Goal: Information Seeking & Learning: Learn about a topic

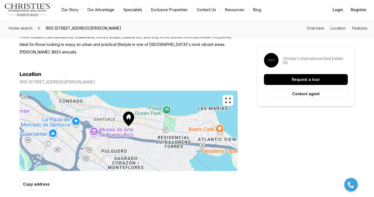
scroll to position [287, 0]
click at [229, 97] on icon "button" at bounding box center [228, 100] width 6 height 6
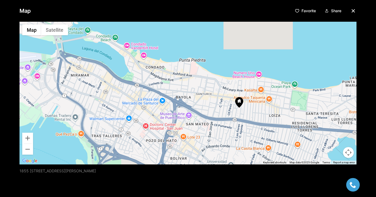
drag, startPoint x: 252, startPoint y: 107, endPoint x: 304, endPoint y: 124, distance: 54.8
click at [304, 124] on div at bounding box center [187, 93] width 337 height 142
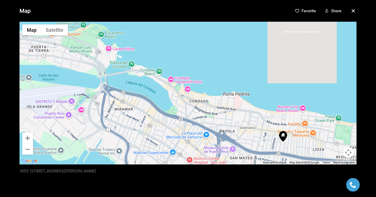
drag, startPoint x: 253, startPoint y: 99, endPoint x: 297, endPoint y: 134, distance: 56.1
click at [297, 134] on div at bounding box center [187, 93] width 337 height 142
click at [352, 14] on div "Favorite Share" at bounding box center [325, 10] width 64 height 9
click at [352, 12] on icon "button" at bounding box center [353, 11] width 6 height 6
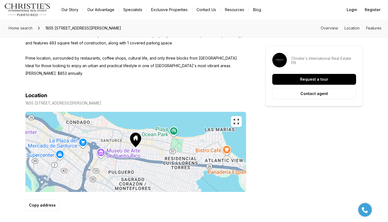
scroll to position [270, 0]
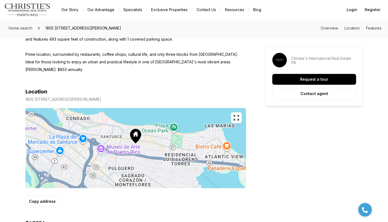
click at [237, 115] on icon "button" at bounding box center [236, 118] width 6 height 6
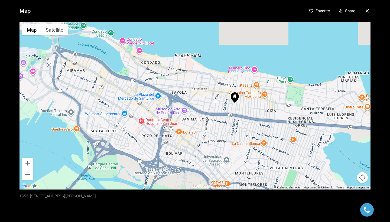
drag, startPoint x: 293, startPoint y: 124, endPoint x: 354, endPoint y: 136, distance: 62.0
click at [354, 136] on div at bounding box center [194, 106] width 351 height 168
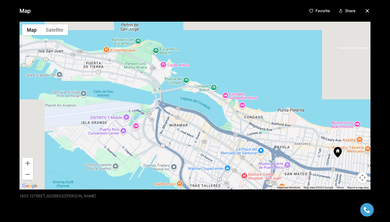
drag, startPoint x: 247, startPoint y: 115, endPoint x: 333, endPoint y: 160, distance: 97.3
click at [333, 160] on div at bounding box center [194, 106] width 351 height 168
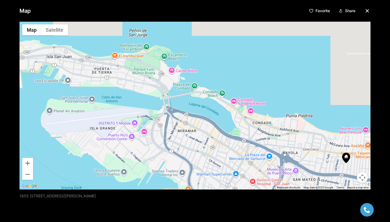
click at [371, 153] on div "Map Favorite Share ← Move left → Move right ↑ Move up ↓ Move down + Zoom in - Z…" at bounding box center [195, 111] width 390 height 222
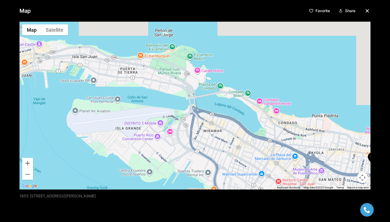
drag, startPoint x: 295, startPoint y: 131, endPoint x: 338, endPoint y: 131, distance: 43.6
click at [338, 131] on div at bounding box center [194, 106] width 351 height 168
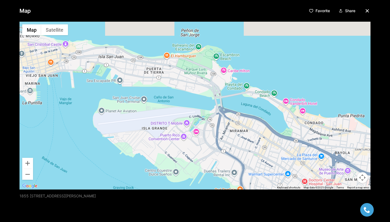
click at [365, 9] on icon "button" at bounding box center [367, 11] width 6 height 6
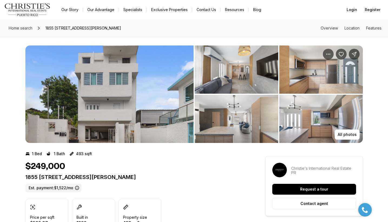
scroll to position [0, 0]
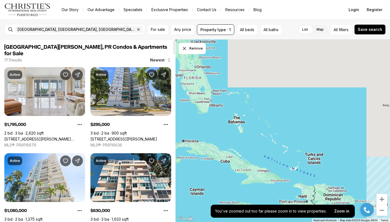
click at [65, 45] on span "San Juan, PR Condos & Apartments for Sale" at bounding box center [85, 50] width 163 height 12
click at [217, 33] on button "Property type · 1" at bounding box center [215, 29] width 37 height 11
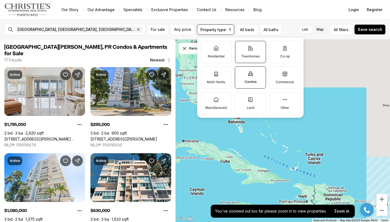
click at [248, 53] on label "Townhomes" at bounding box center [250, 52] width 31 height 22
click at [241, 47] on button "Townhomes" at bounding box center [237, 43] width 5 height 5
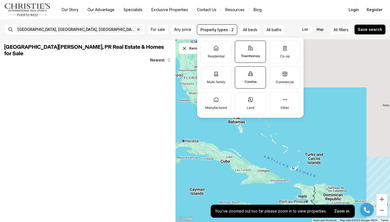
click at [249, 77] on label "Condos" at bounding box center [250, 77] width 31 height 22
click at [240, 72] on button "Condos" at bounding box center [237, 69] width 5 height 5
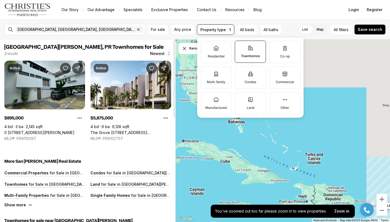
click at [61, 130] on link "0 [STREET_ADDRESS][PERSON_NAME]" at bounding box center [39, 132] width 70 height 5
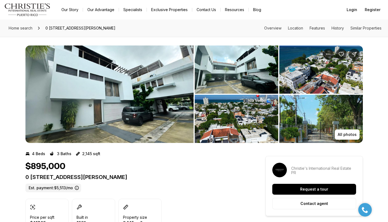
click at [161, 111] on img "View image gallery" at bounding box center [109, 93] width 168 height 97
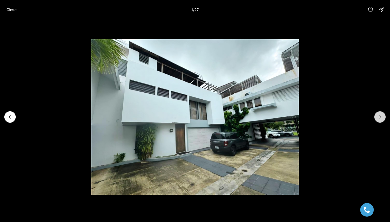
click at [379, 118] on icon "Next slide" at bounding box center [379, 116] width 5 height 5
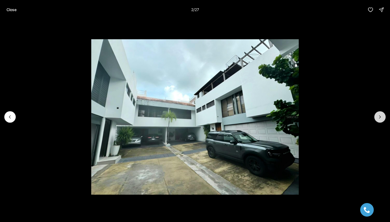
click at [379, 118] on icon "Next slide" at bounding box center [379, 116] width 5 height 5
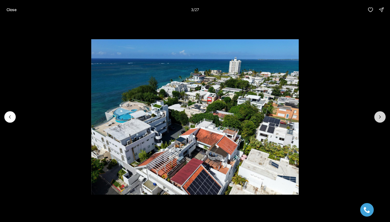
click at [379, 118] on icon "Next slide" at bounding box center [379, 116] width 5 height 5
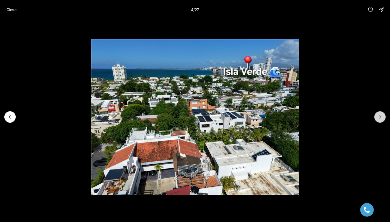
click at [379, 118] on icon "Next slide" at bounding box center [379, 116] width 5 height 5
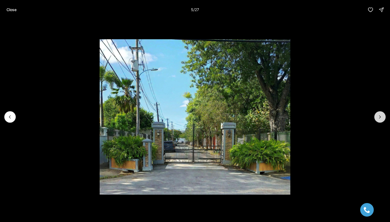
click at [379, 118] on icon "Next slide" at bounding box center [379, 116] width 5 height 5
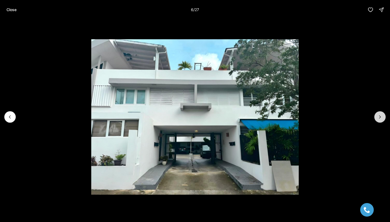
click at [379, 119] on icon "Next slide" at bounding box center [379, 116] width 5 height 5
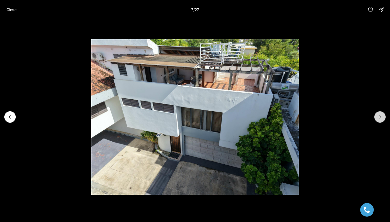
click at [379, 119] on icon "Next slide" at bounding box center [379, 116] width 5 height 5
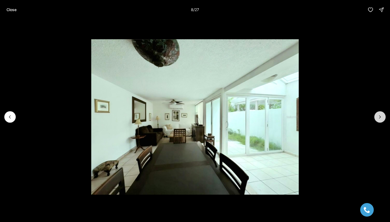
click at [379, 119] on icon "Next slide" at bounding box center [379, 116] width 5 height 5
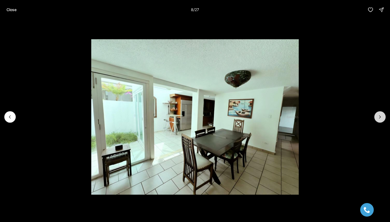
click at [379, 119] on icon "Next slide" at bounding box center [379, 116] width 5 height 5
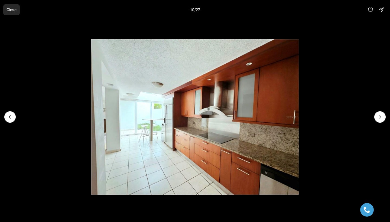
click at [9, 11] on p "Close" at bounding box center [11, 10] width 10 height 4
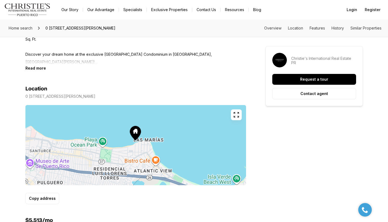
scroll to position [271, 0]
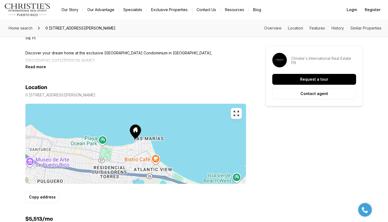
click at [236, 111] on icon "button" at bounding box center [236, 113] width 6 height 6
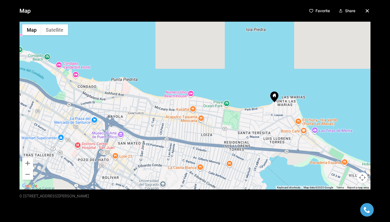
drag, startPoint x: 179, startPoint y: 119, endPoint x: 273, endPoint y: 117, distance: 94.8
click at [273, 117] on div at bounding box center [194, 106] width 351 height 168
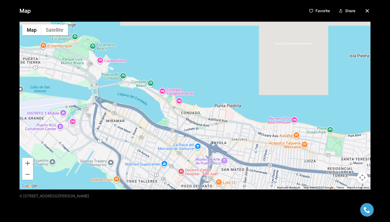
drag, startPoint x: 208, startPoint y: 114, endPoint x: 293, endPoint y: 141, distance: 88.9
click at [293, 141] on div at bounding box center [194, 106] width 351 height 168
click at [367, 11] on icon "button" at bounding box center [367, 11] width 6 height 6
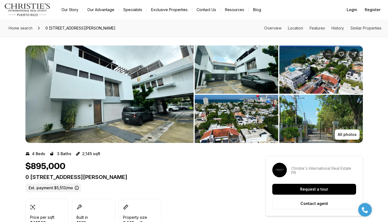
scroll to position [-1, 0]
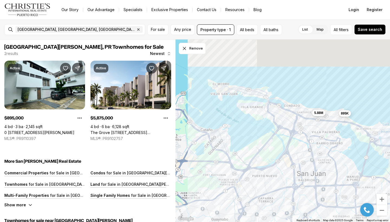
drag, startPoint x: 241, startPoint y: 73, endPoint x: 247, endPoint y: 102, distance: 29.9
click at [247, 102] on div "895K 5.88M" at bounding box center [282, 131] width 214 height 183
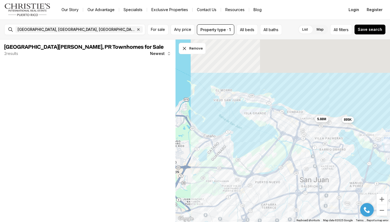
click at [256, 100] on div "895K 5.88M" at bounding box center [282, 131] width 214 height 183
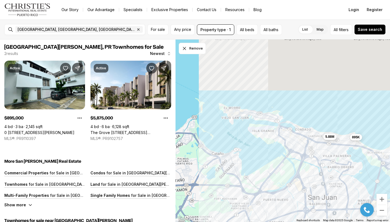
drag, startPoint x: 246, startPoint y: 101, endPoint x: 254, endPoint y: 120, distance: 20.1
click at [254, 120] on div "895K 5.88M" at bounding box center [282, 131] width 214 height 183
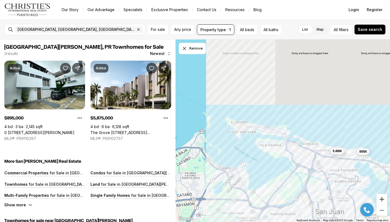
click at [379, 198] on button "Zoom in" at bounding box center [381, 199] width 11 height 11
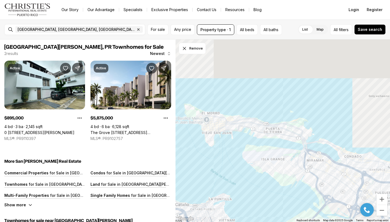
drag, startPoint x: 268, startPoint y: 150, endPoint x: 281, endPoint y: 150, distance: 12.7
click at [281, 150] on div "5.88M" at bounding box center [282, 131] width 214 height 183
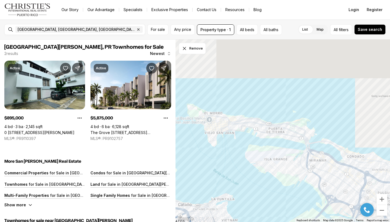
click at [238, 123] on div at bounding box center [282, 131] width 214 height 183
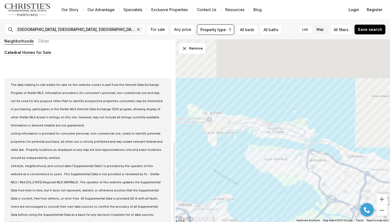
scroll to position [235, 0]
